Goal: Entertainment & Leisure: Consume media (video, audio)

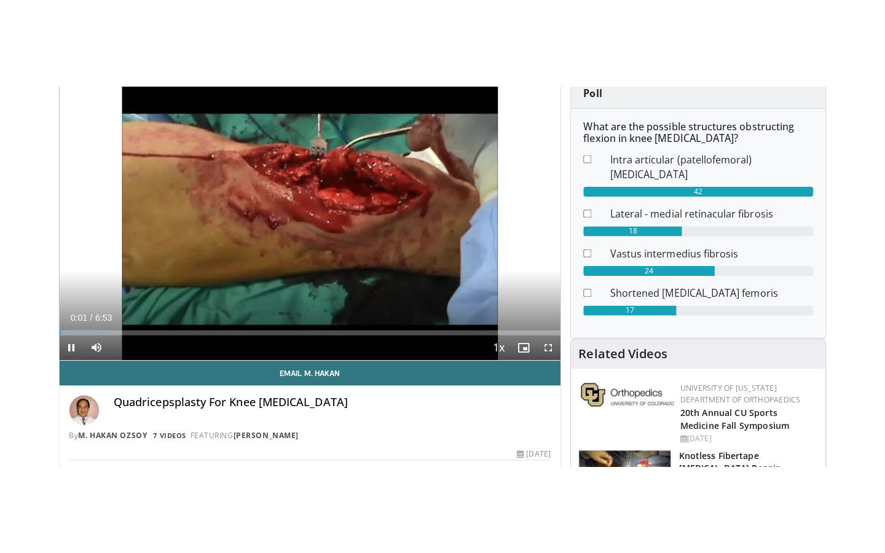
scroll to position [132, 0]
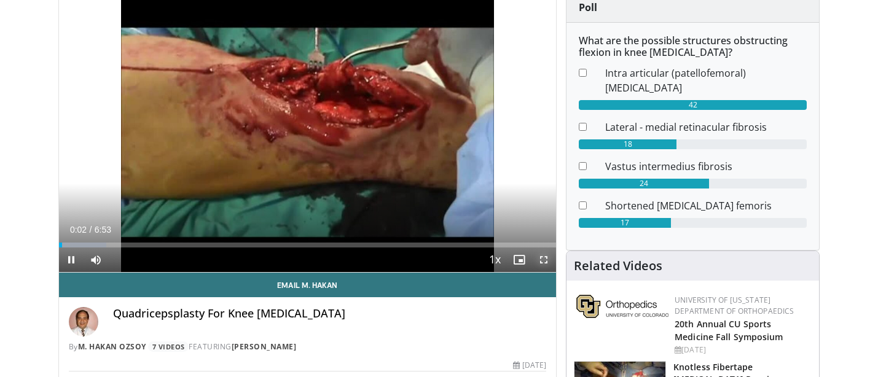
click at [544, 259] on span "Video Player" at bounding box center [544, 260] width 25 height 25
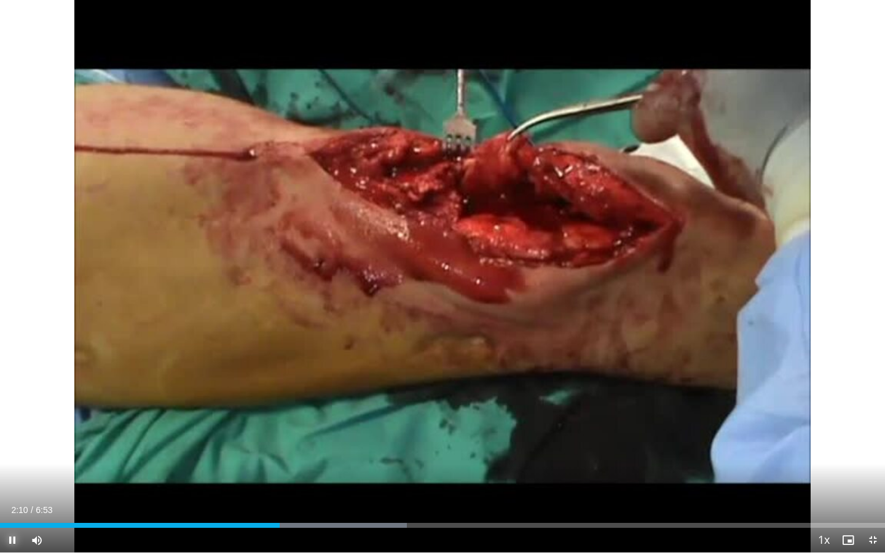
click at [9, 377] on span "Video Player" at bounding box center [12, 540] width 25 height 25
click at [12, 377] on span "Video Player" at bounding box center [12, 540] width 25 height 25
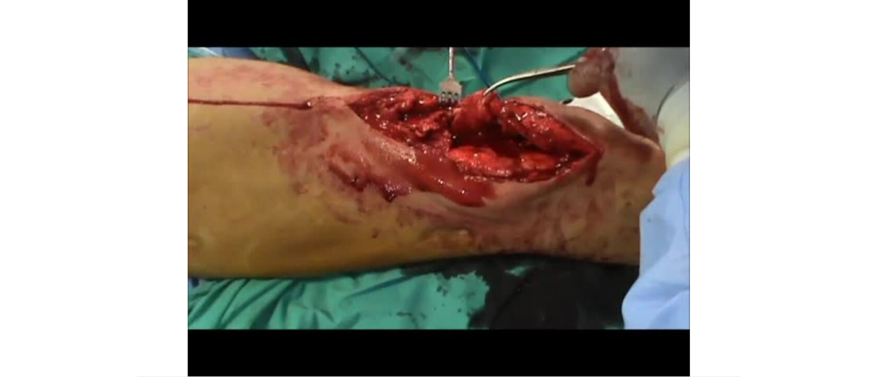
scroll to position [412, 0]
